Goal: Task Accomplishment & Management: Manage account settings

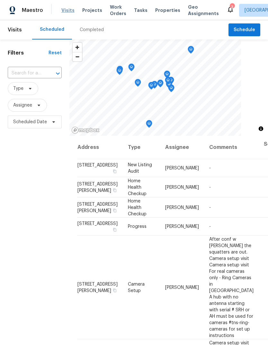
click at [68, 7] on span "Visits" at bounding box center [67, 10] width 13 height 6
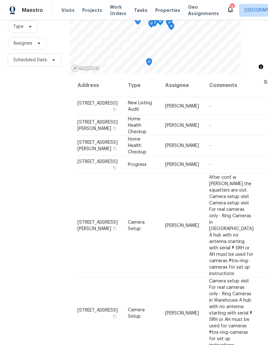
click at [56, 152] on div "Filters Reset ​ Type Assignee Scheduled Date" at bounding box center [34, 164] width 69 height 372
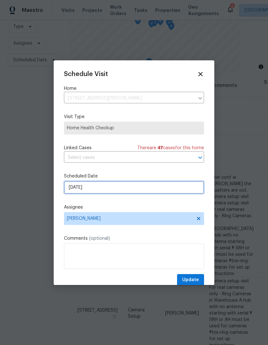
click at [72, 190] on input "[DATE]" at bounding box center [134, 187] width 140 height 13
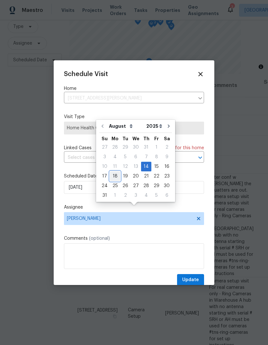
click at [111, 172] on div "18" at bounding box center [115, 176] width 10 height 9
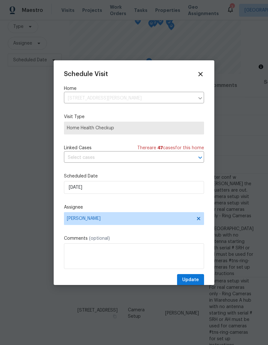
type input "[DATE]"
click at [199, 281] on button "Update" at bounding box center [190, 280] width 27 height 12
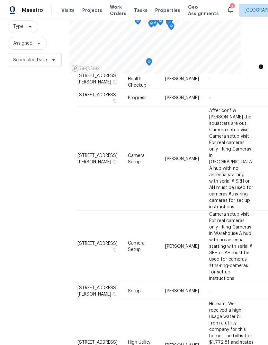
scroll to position [46, 0]
